Goal: Find specific page/section: Find specific page/section

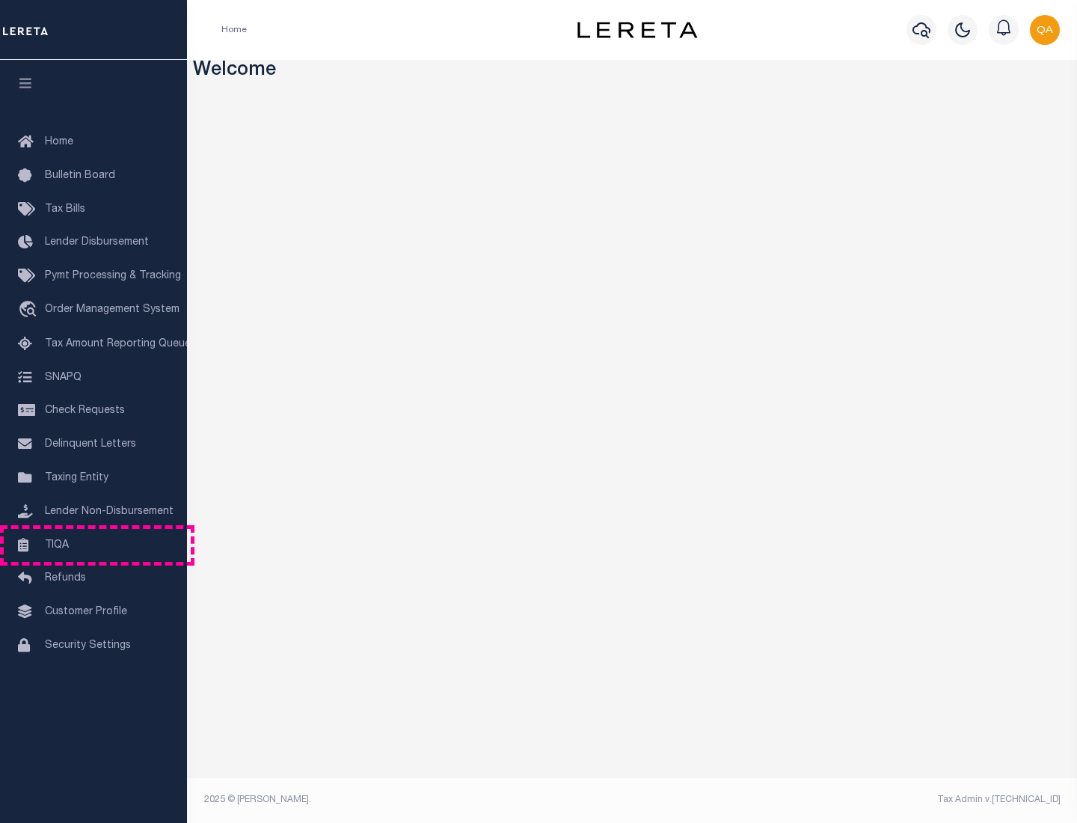
click at [93, 544] on link "TIQA" at bounding box center [93, 546] width 187 height 34
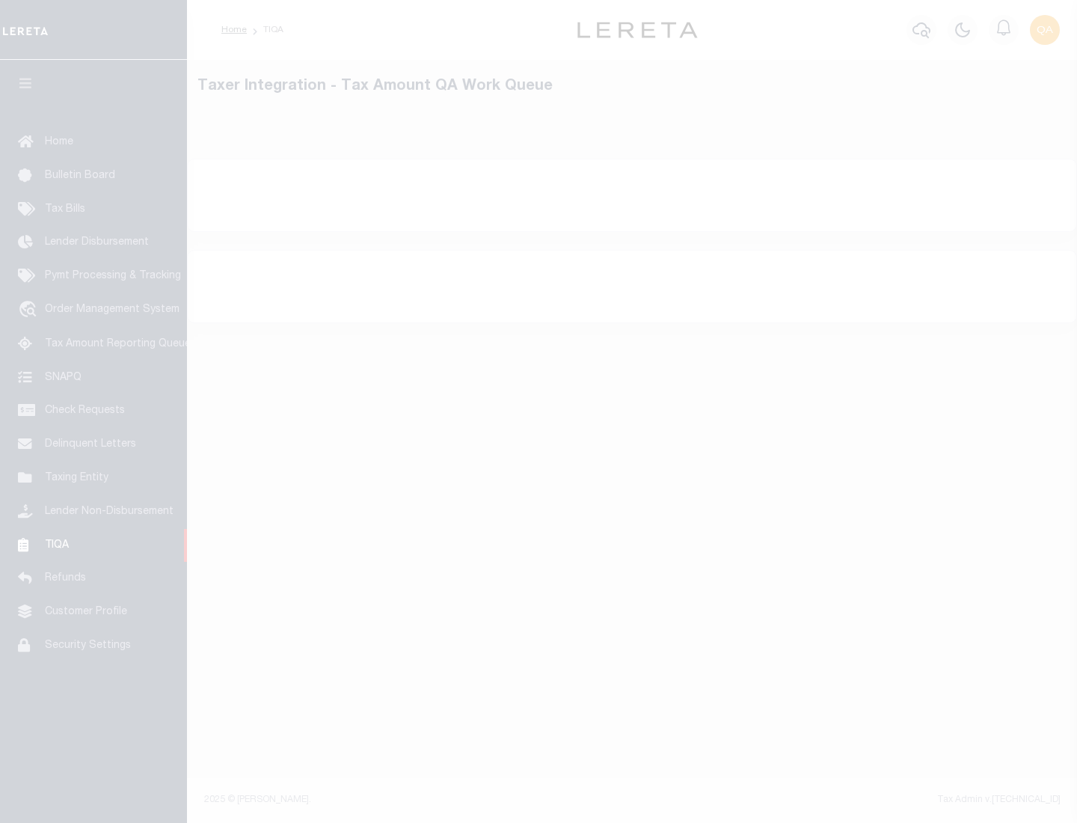
select select "200"
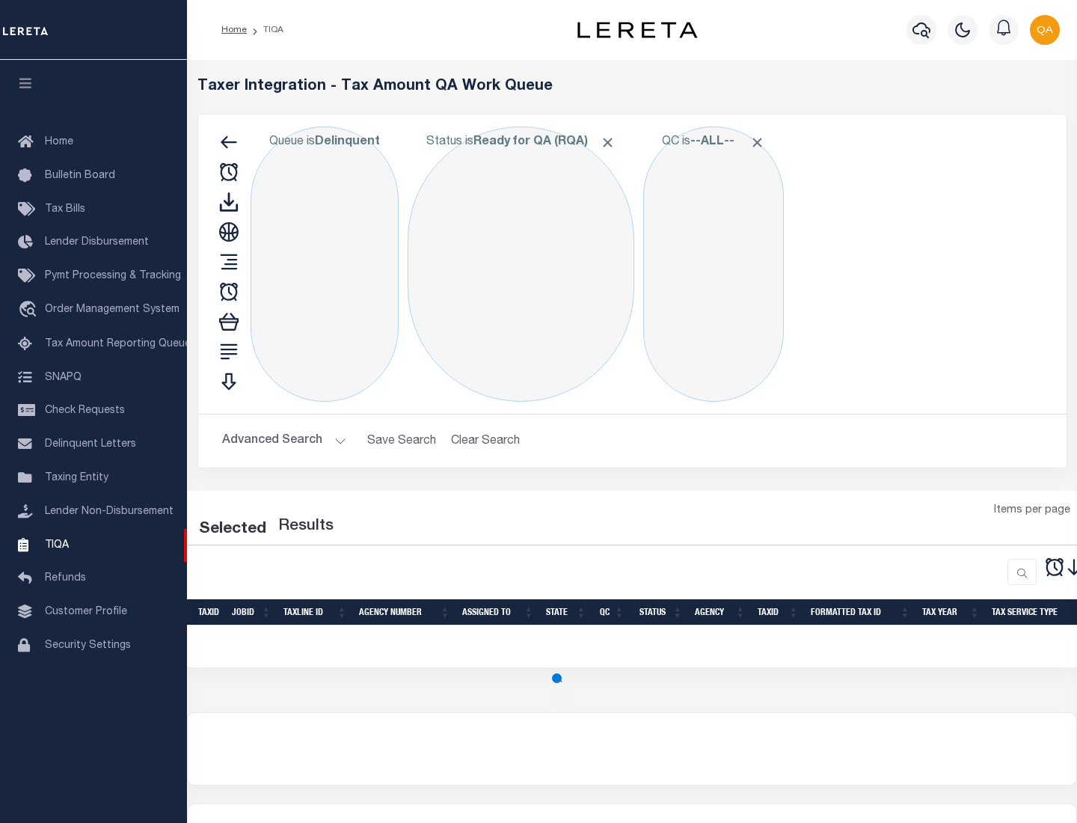
select select "200"
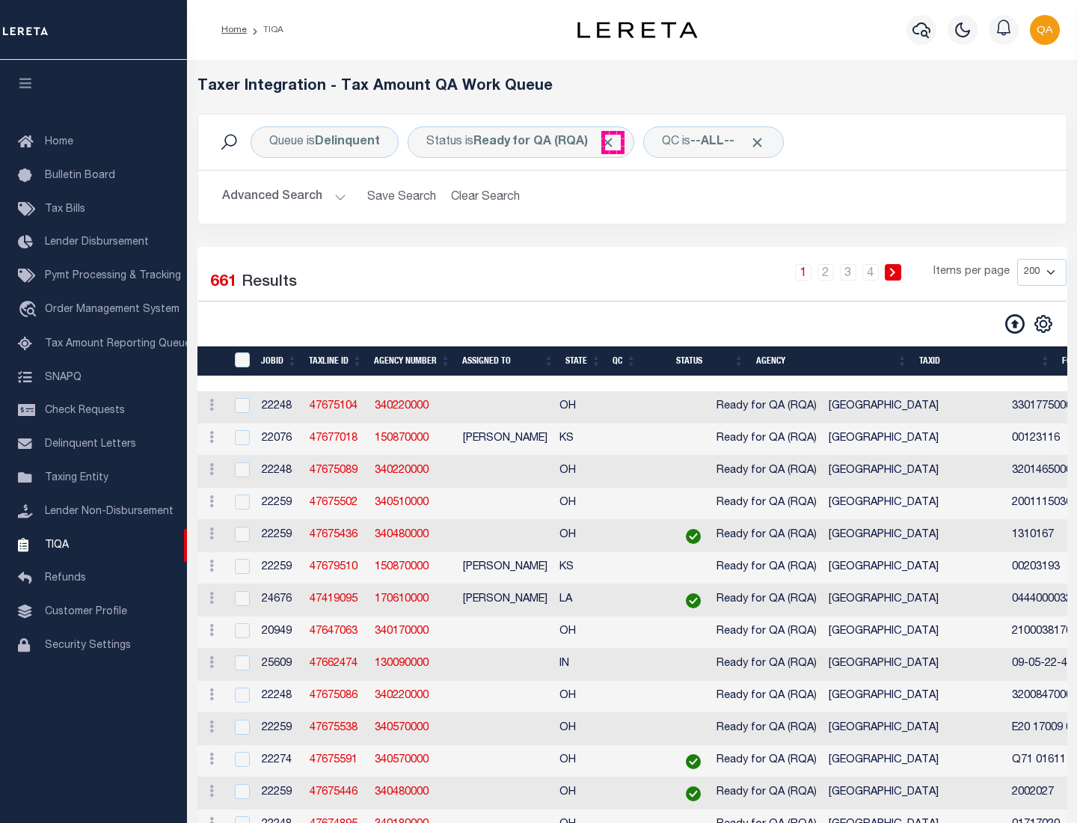
click at [613, 142] on span "Click to Remove" at bounding box center [608, 143] width 16 height 16
